Goal: Task Accomplishment & Management: Manage account settings

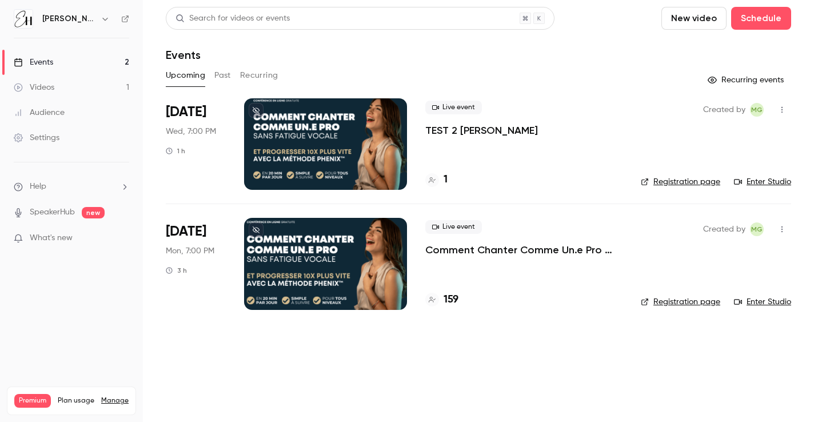
click at [101, 15] on icon "button" at bounding box center [105, 18] width 9 height 9
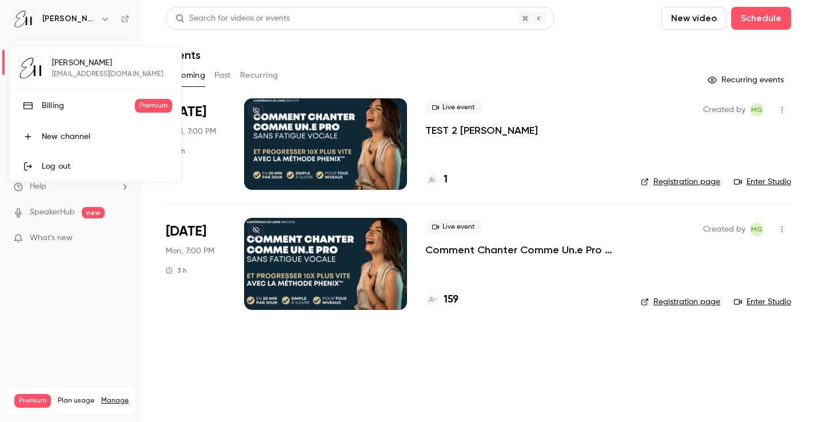
click at [96, 15] on div at bounding box center [407, 211] width 814 height 422
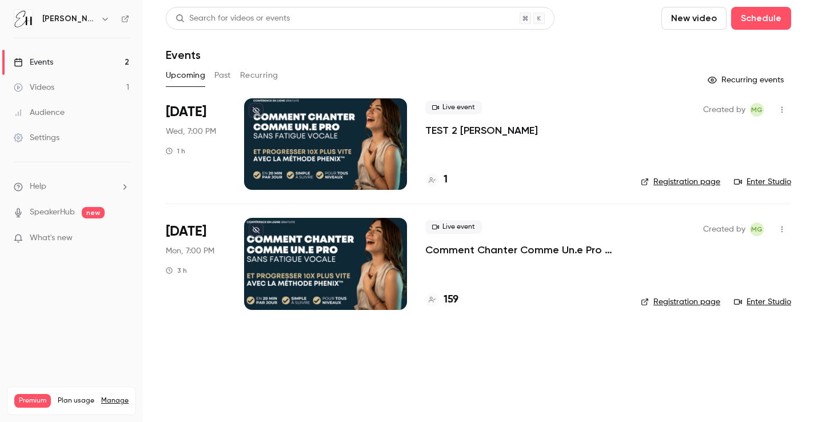
click at [101, 15] on icon "button" at bounding box center [105, 18] width 9 height 9
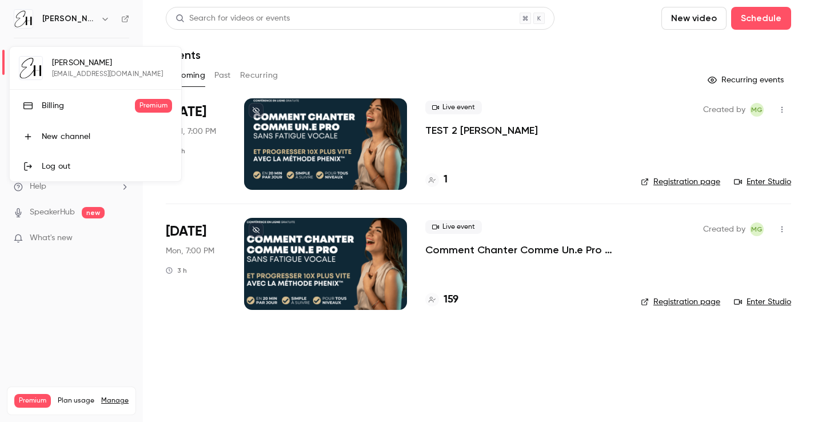
click at [198, 177] on div at bounding box center [407, 211] width 814 height 422
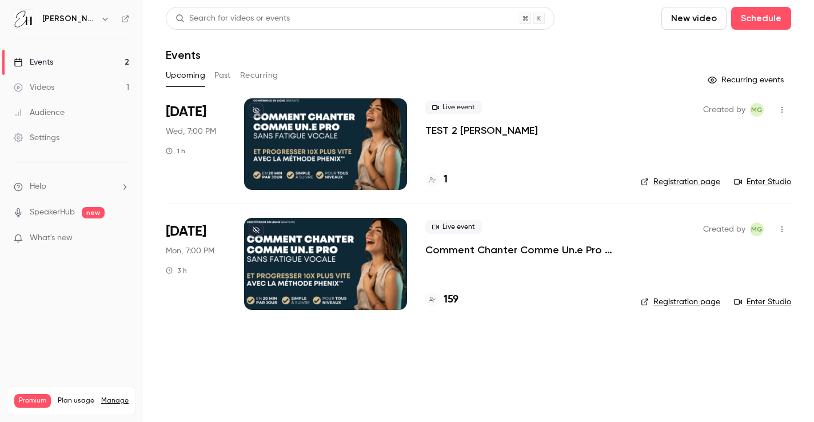
click at [55, 137] on div "Settings" at bounding box center [37, 137] width 46 height 11
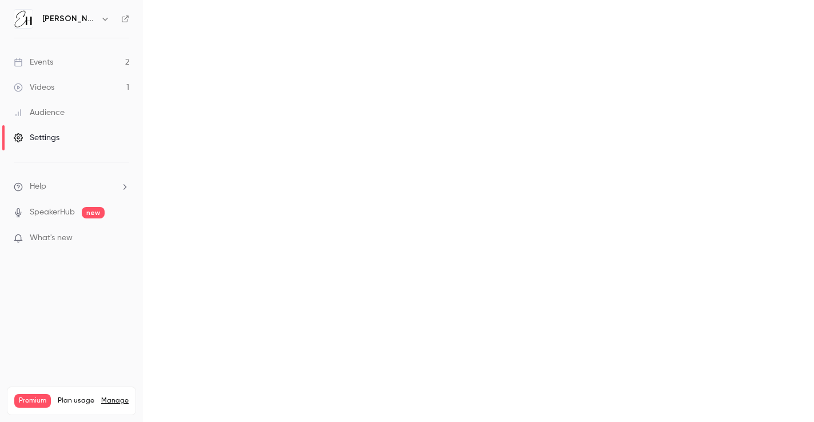
scroll to position [14, 0]
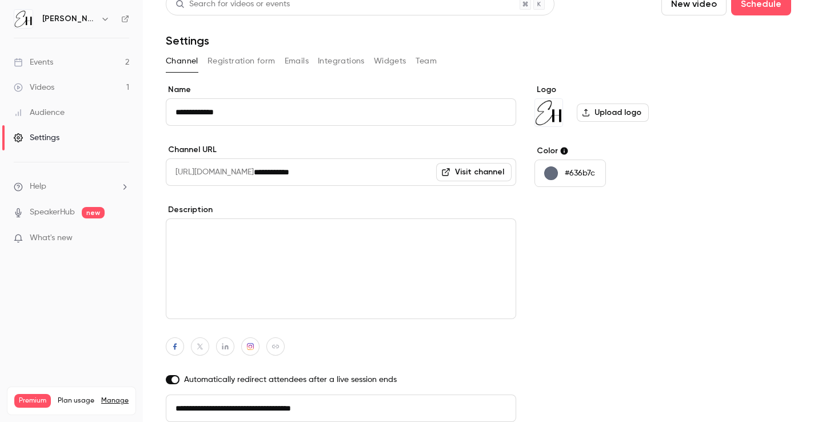
click at [438, 63] on div "Channel Registration form Emails Integrations Widgets Team" at bounding box center [478, 61] width 625 height 18
click at [430, 61] on button "Team" at bounding box center [426, 61] width 22 height 18
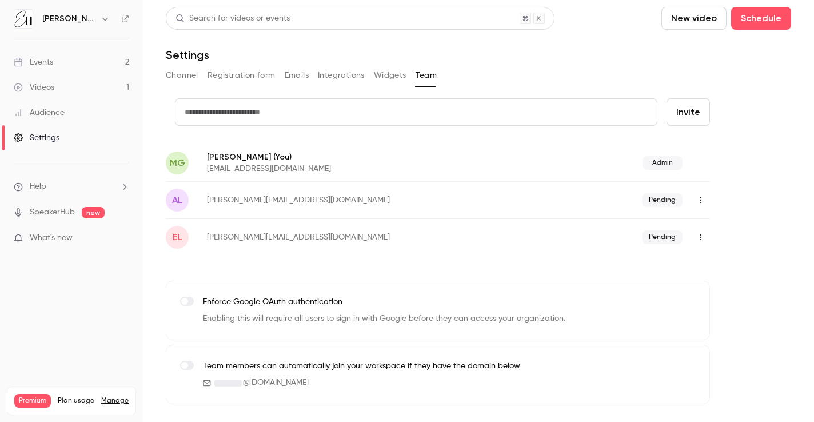
click at [274, 114] on input "text" at bounding box center [416, 111] width 482 height 27
type input "**********"
click at [694, 107] on button "Invite" at bounding box center [687, 111] width 43 height 27
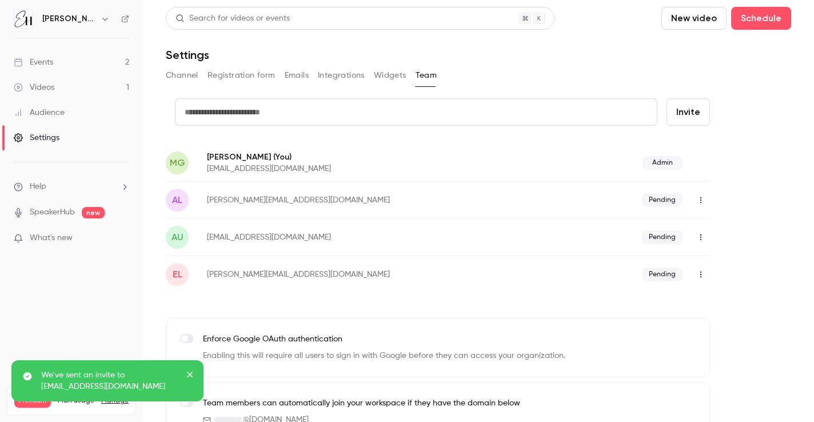
click at [694, 199] on button "button" at bounding box center [700, 200] width 18 height 18
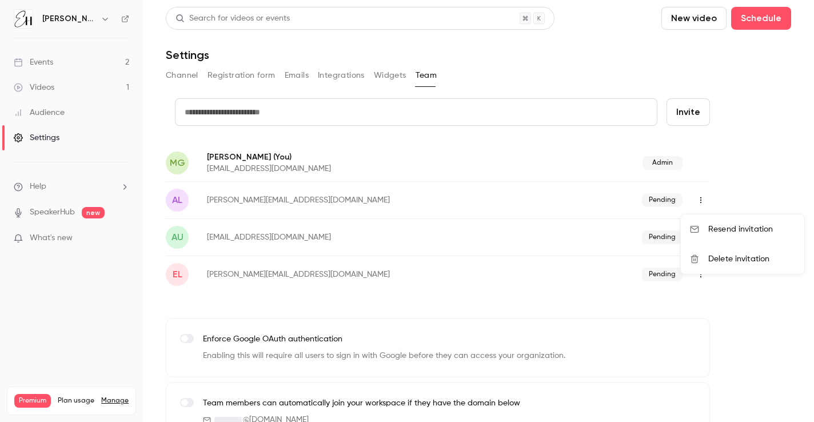
click at [739, 185] on div at bounding box center [407, 211] width 814 height 422
